Goal: Find specific page/section: Find specific page/section

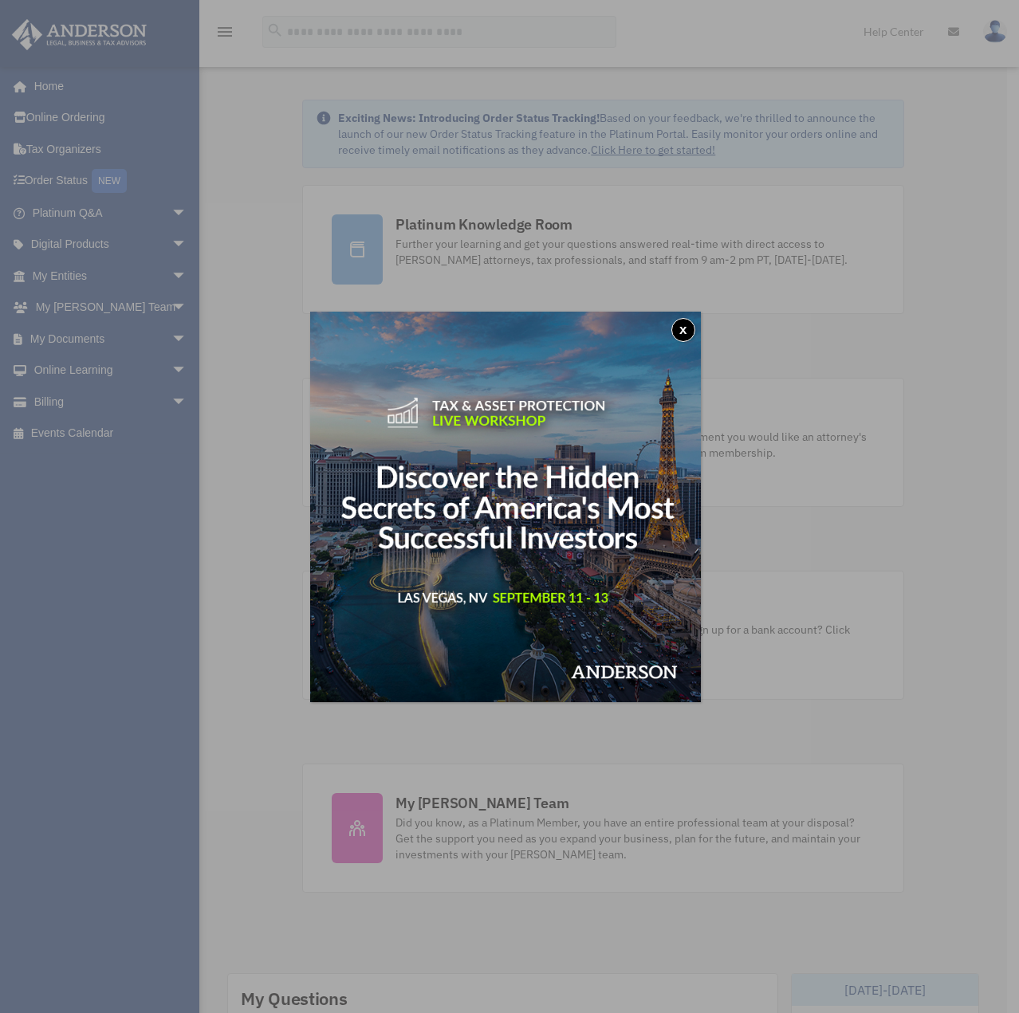
click at [682, 324] on button "x" at bounding box center [683, 330] width 24 height 24
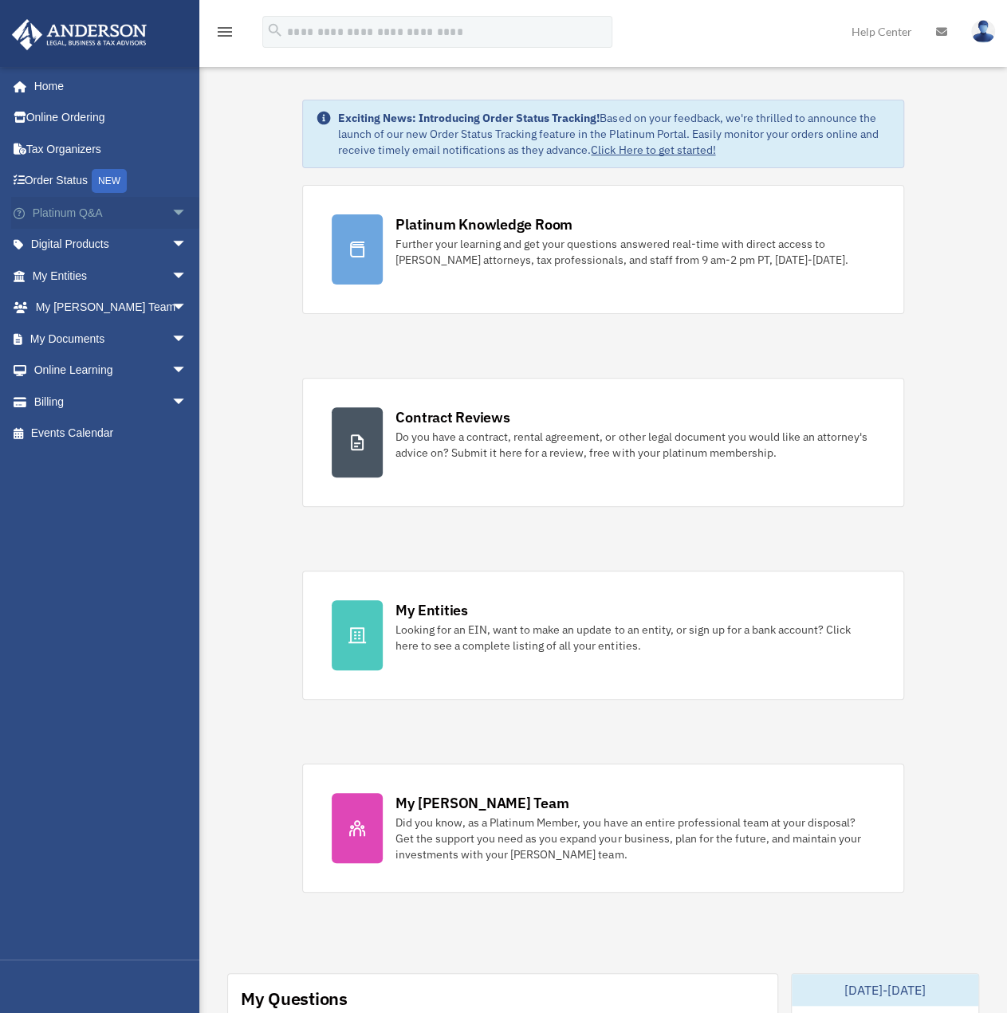
click at [171, 207] on span "arrow_drop_down" at bounding box center [187, 213] width 32 height 33
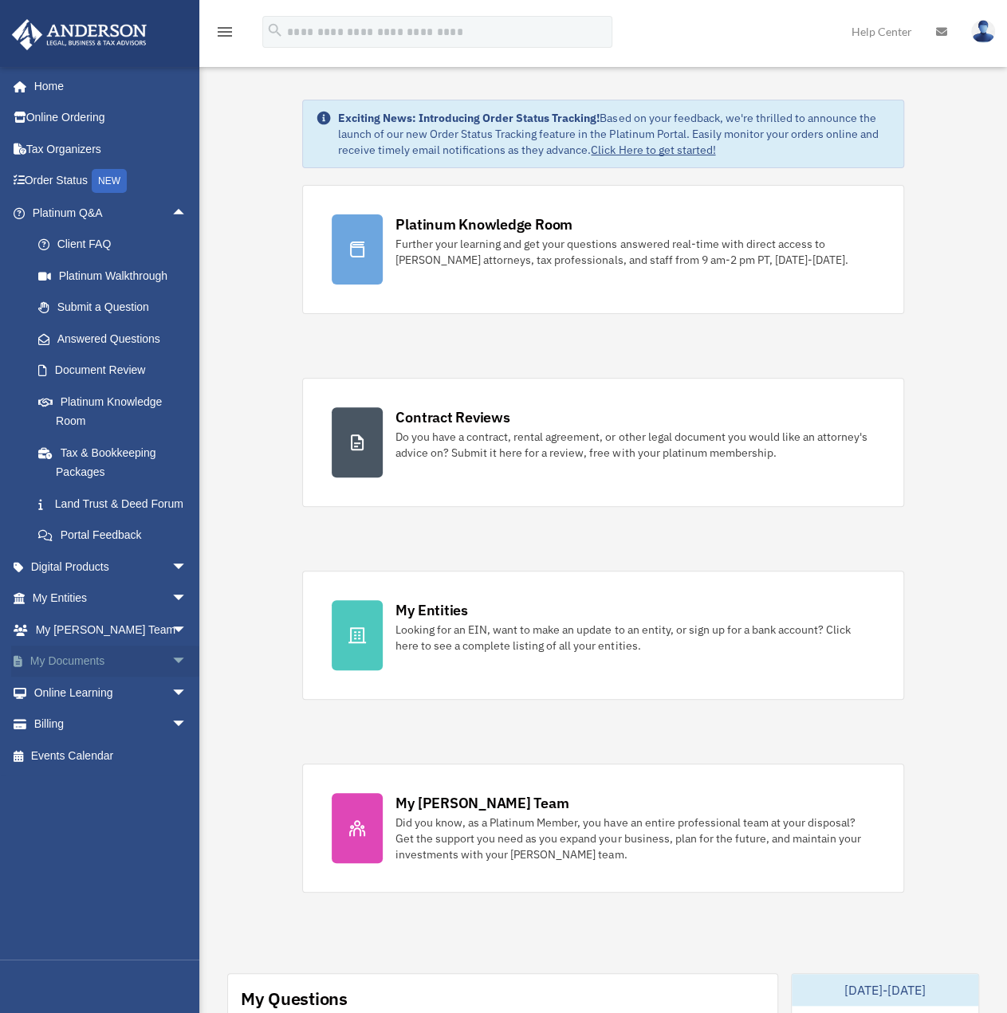
click at [57, 678] on link "My Documents arrow_drop_down" at bounding box center [111, 662] width 200 height 32
click at [171, 675] on span "arrow_drop_down" at bounding box center [187, 662] width 32 height 33
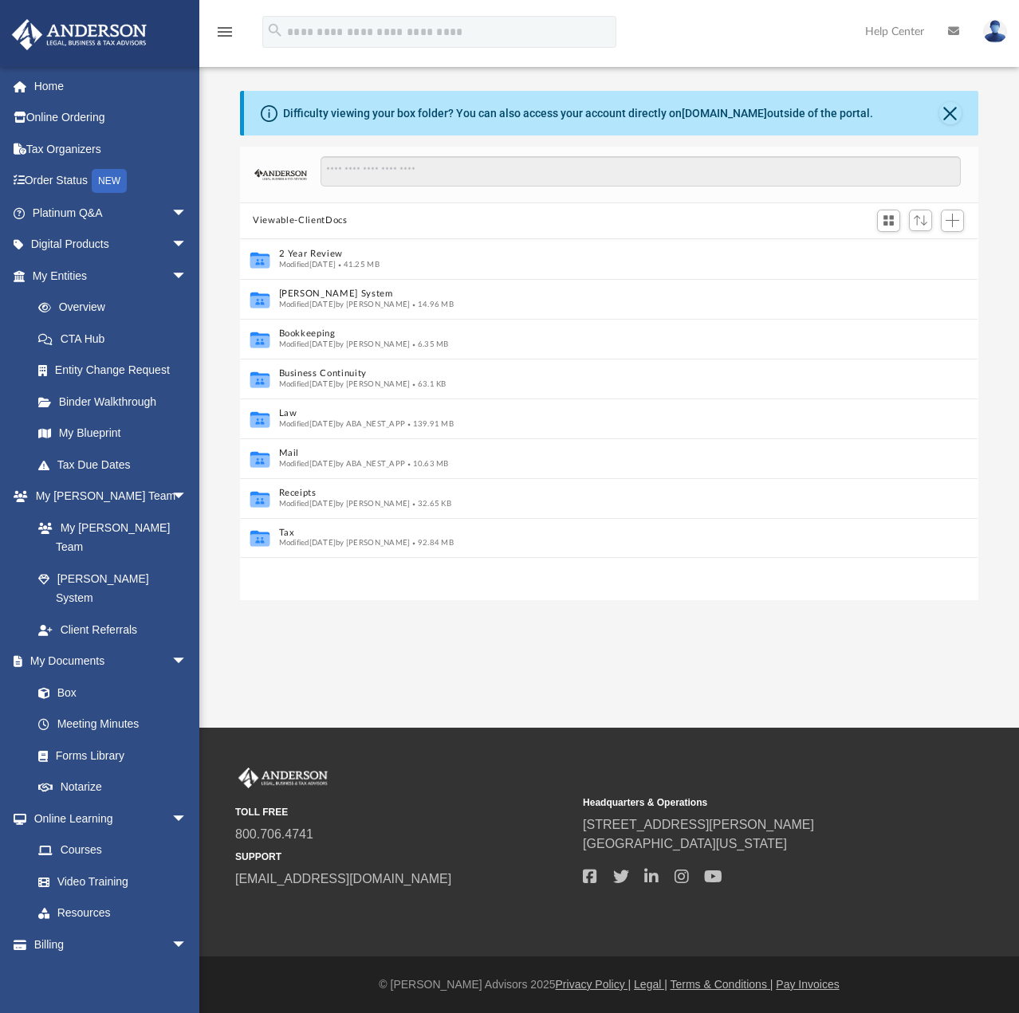
scroll to position [13, 13]
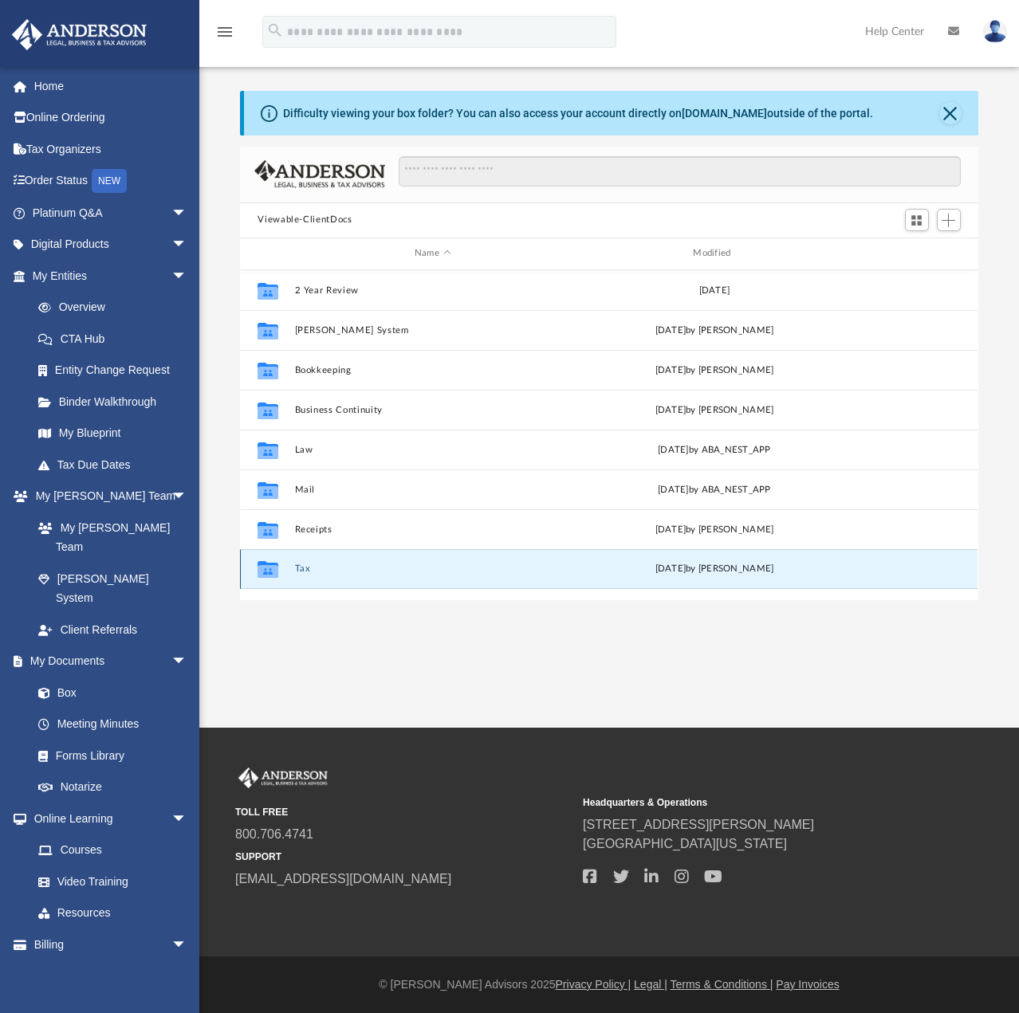
click at [295, 567] on button "Tax" at bounding box center [432, 569] width 275 height 10
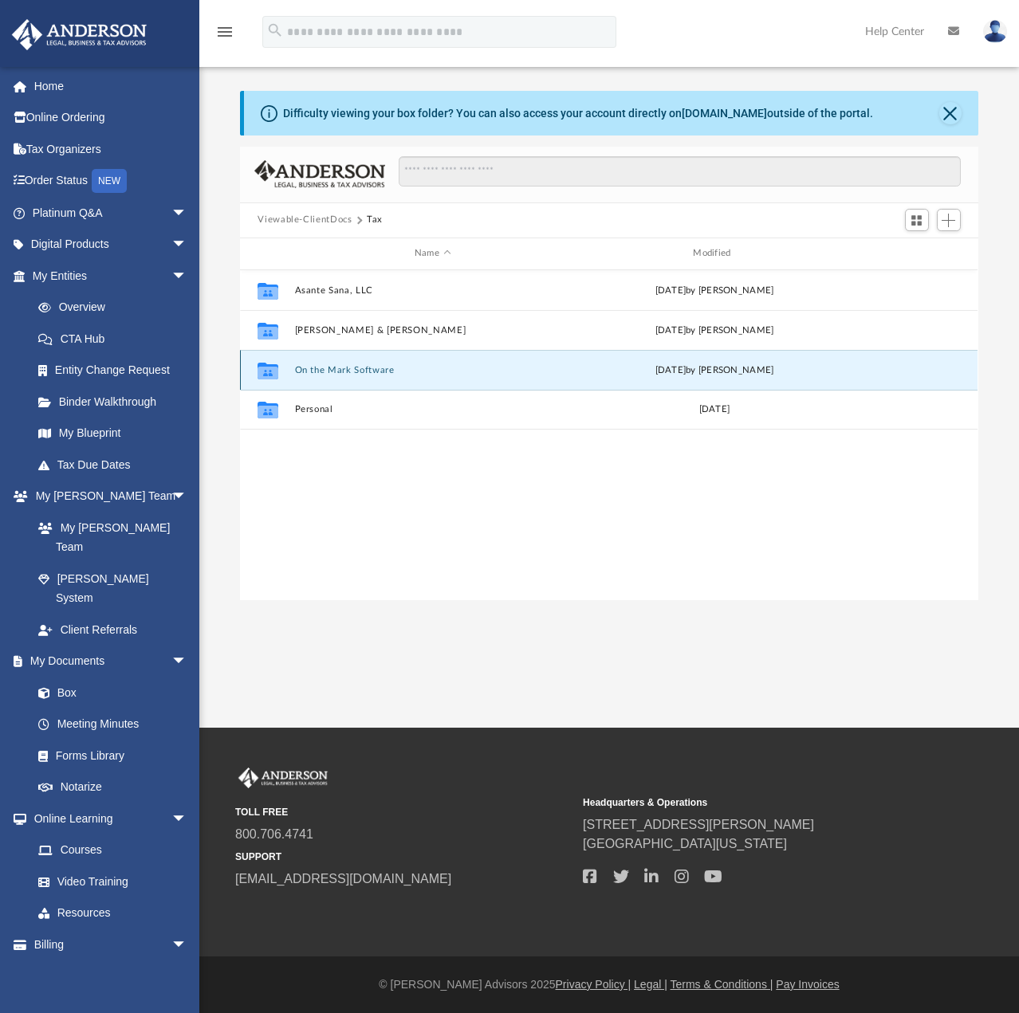
click at [330, 369] on button "On the Mark Software" at bounding box center [432, 370] width 275 height 10
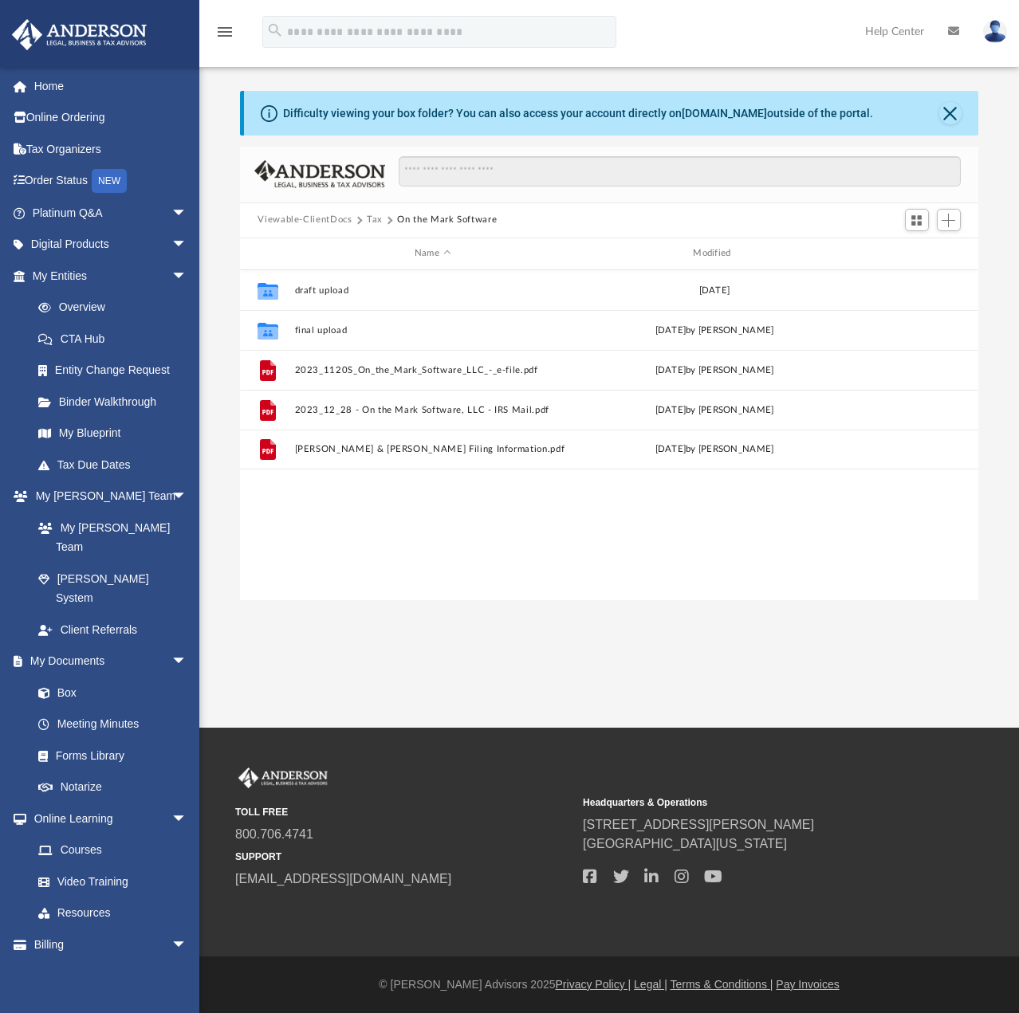
click at [376, 221] on button "Tax" at bounding box center [375, 220] width 16 height 14
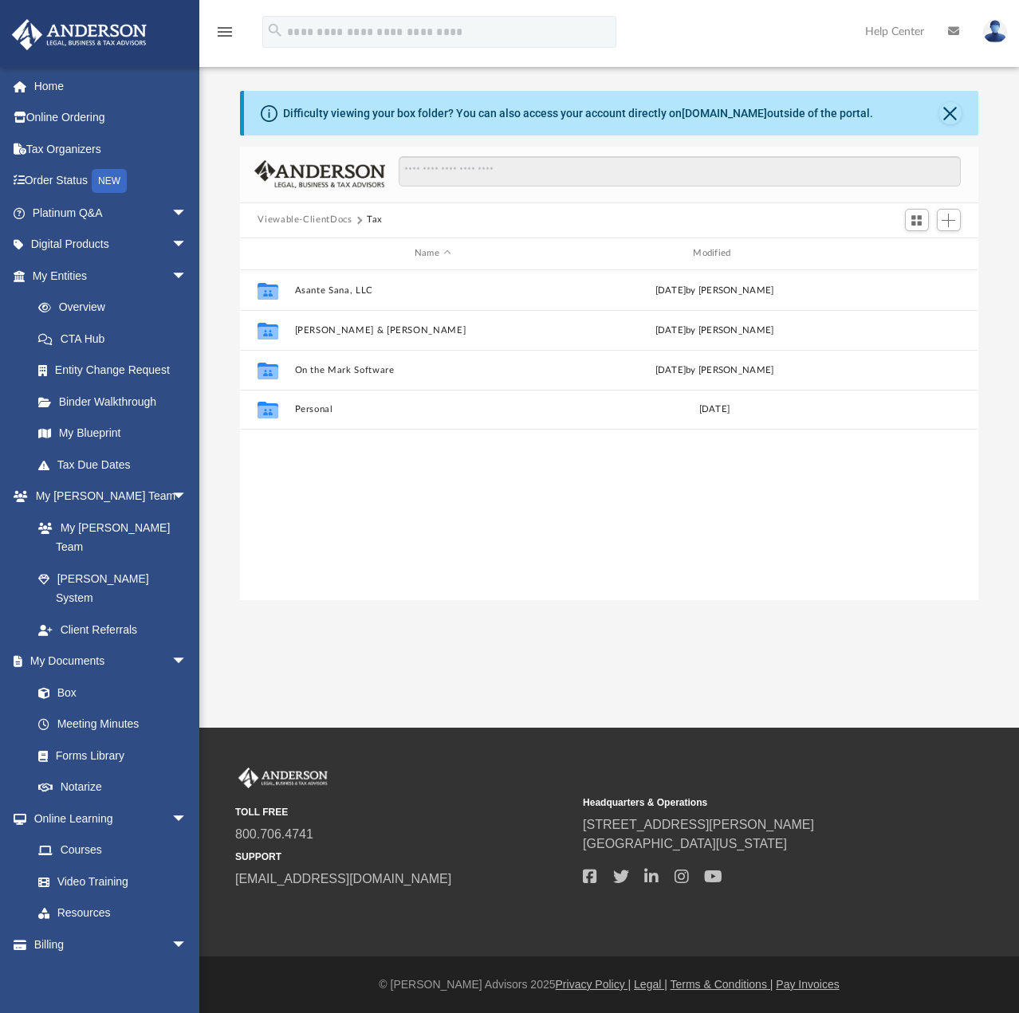
click at [316, 219] on button "Viewable-ClientDocs" at bounding box center [305, 220] width 94 height 14
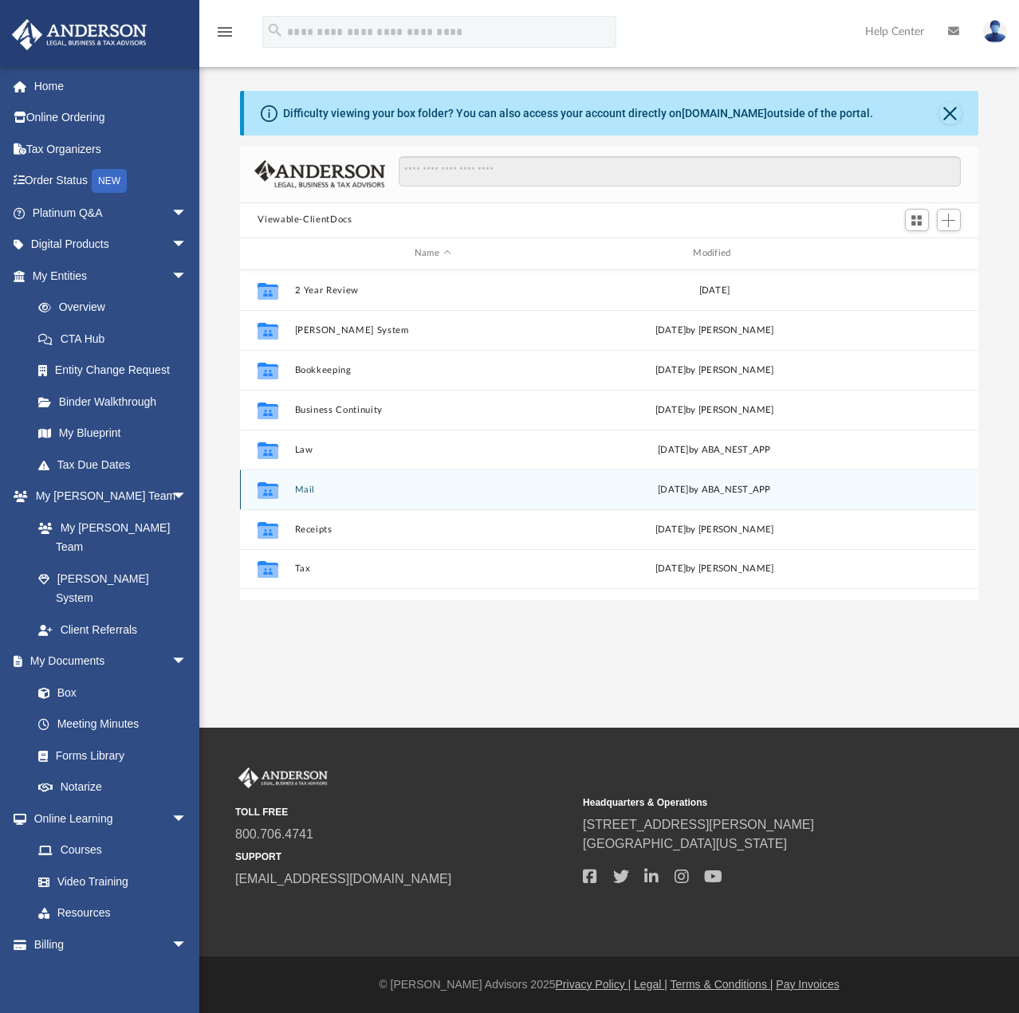
click at [293, 486] on div "Collaborated Folder Mail [DATE] by ABA_NEST_APP" at bounding box center [609, 490] width 738 height 40
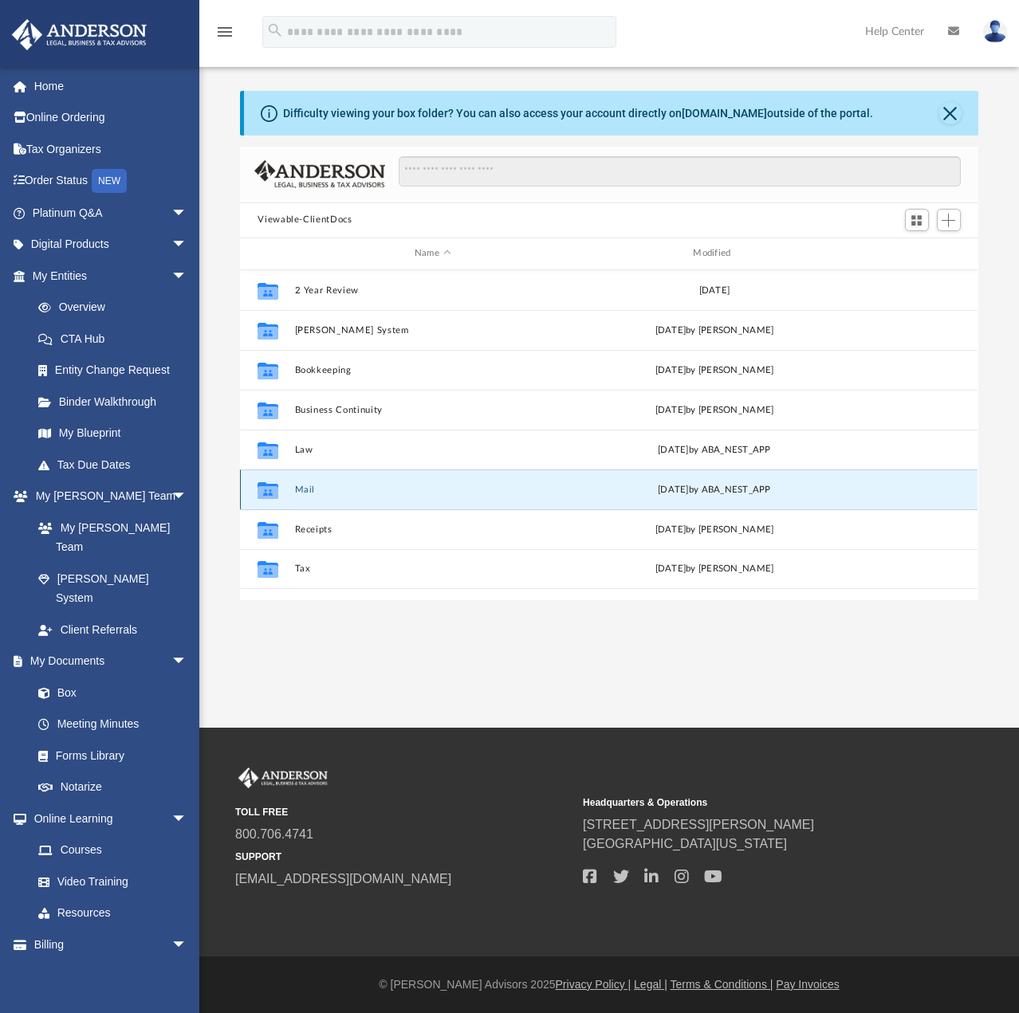
click at [303, 487] on button "Mail" at bounding box center [432, 490] width 275 height 10
click at [299, 489] on button "Mail" at bounding box center [432, 490] width 275 height 10
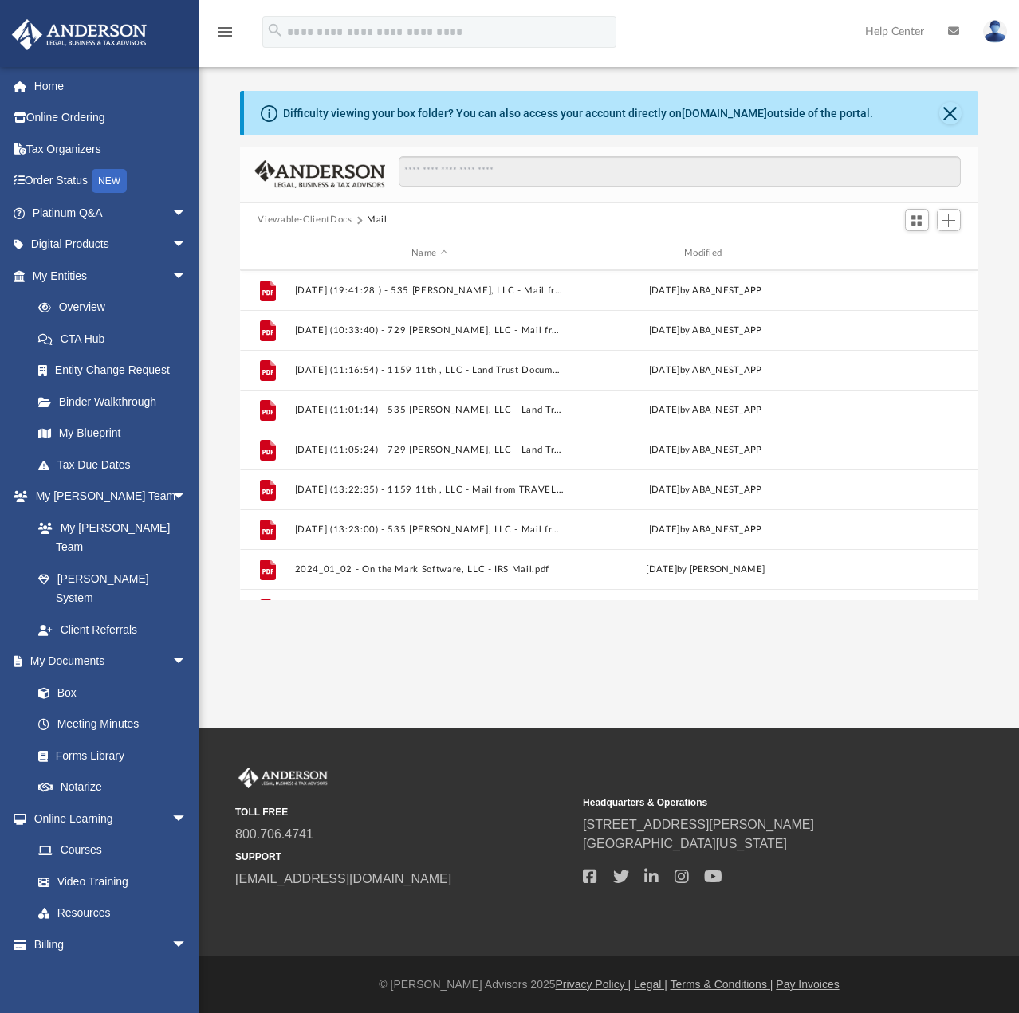
scroll to position [625, 0]
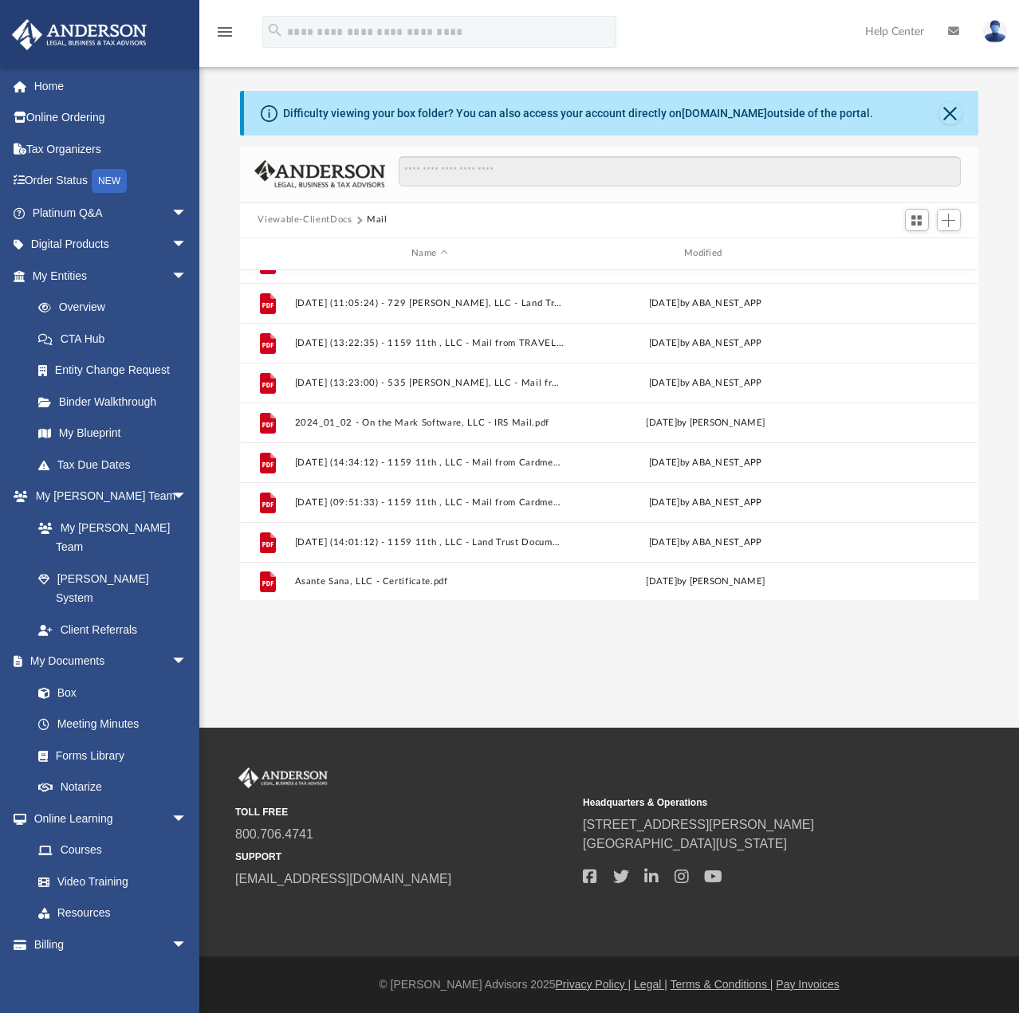
click at [641, 701] on div "App [EMAIL_ADDRESS][DOMAIN_NAME] Sign Out [EMAIL_ADDRESS][DOMAIN_NAME] Home Onl…" at bounding box center [509, 364] width 1019 height 728
